Goal: Complete application form

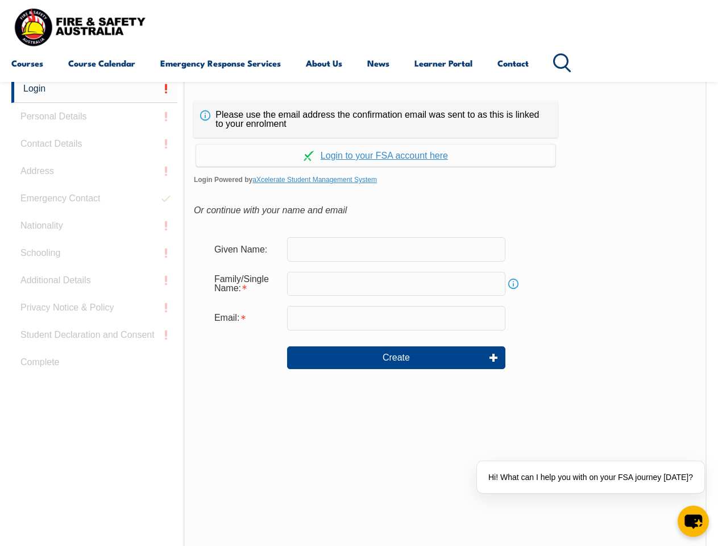
click at [359, 138] on div "Continue with Google Continue with Apple Continue with Facebook Continue with a…" at bounding box center [376, 152] width 364 height 29
click at [359, 310] on input "email" at bounding box center [396, 318] width 218 height 24
click at [94, 89] on link "Login" at bounding box center [94, 89] width 166 height 28
click at [94, 117] on div "Login Personal Details Contact Details Address Emergency Contact Nationality Sc…" at bounding box center [97, 359] width 172 height 568
click at [94, 144] on div "Login Personal Details Contact Details Address Emergency Contact Nationality Sc…" at bounding box center [97, 359] width 172 height 568
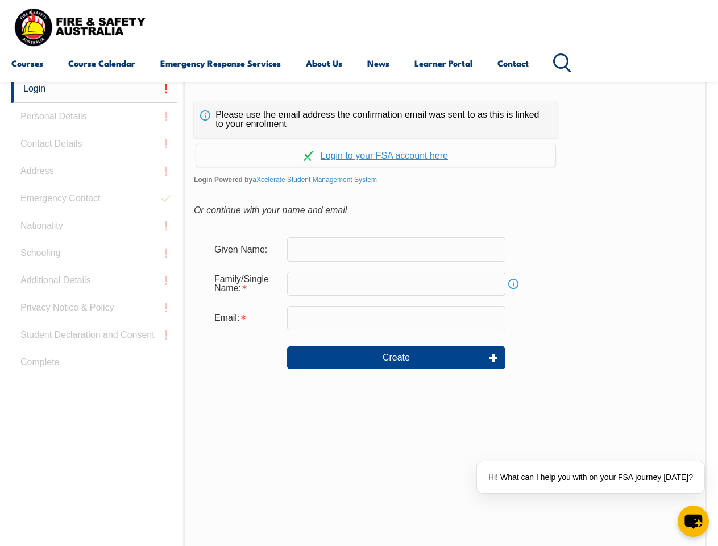
click at [94, 171] on div "Login Personal Details Contact Details Address Emergency Contact Nationality Sc…" at bounding box center [97, 359] width 172 height 568
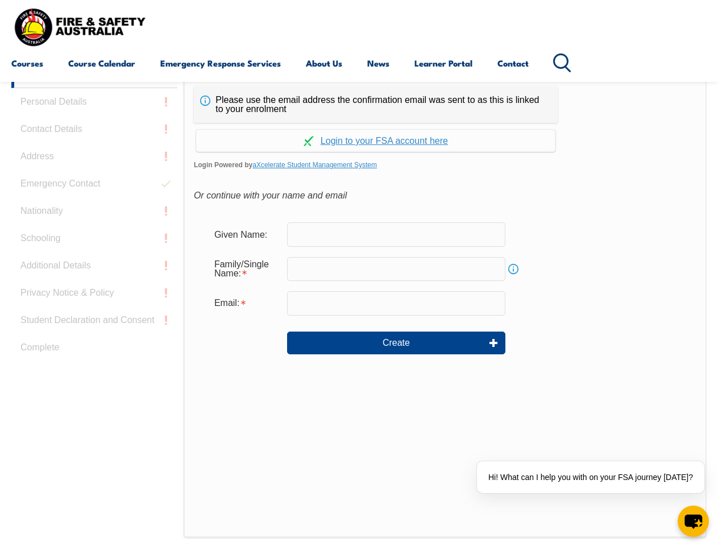
click at [94, 198] on div "Login Personal Details Contact Details Address Emergency Contact Nationality Sc…" at bounding box center [97, 344] width 172 height 568
click at [94, 226] on div "Login Personal Details Contact Details Address Emergency Contact Nationality Sc…" at bounding box center [97, 344] width 172 height 568
click at [94, 253] on div "Login Personal Details Contact Details Address Emergency Contact Nationality Sc…" at bounding box center [97, 344] width 172 height 568
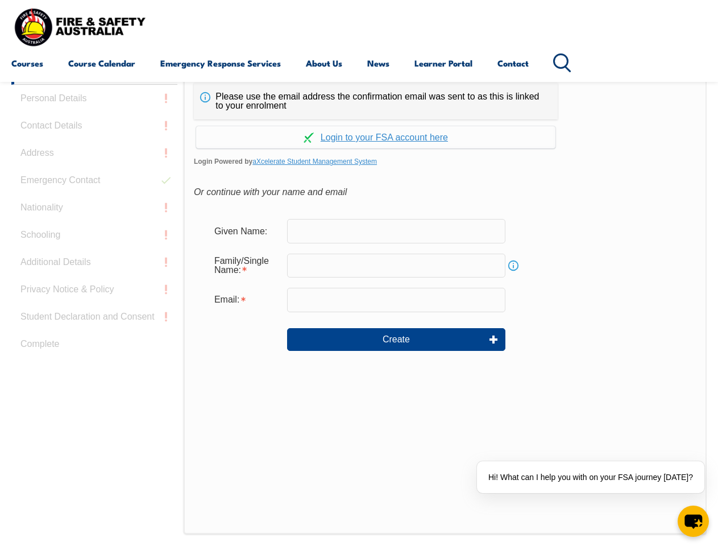
click at [94, 280] on div "Login Personal Details Contact Details Address Emergency Contact Nationality Sc…" at bounding box center [97, 341] width 172 height 568
